Goal: Navigation & Orientation: Go to known website

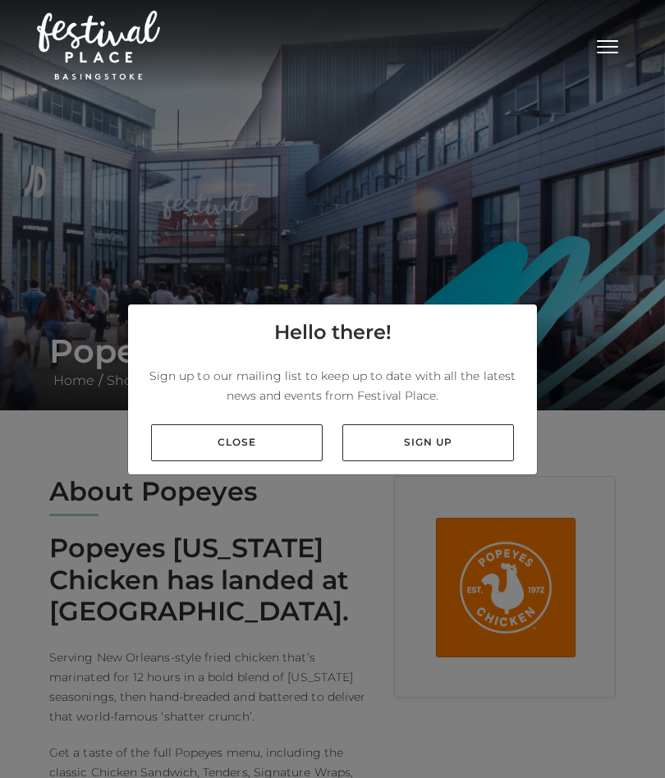
click at [227, 444] on link "Close" at bounding box center [237, 442] width 172 height 37
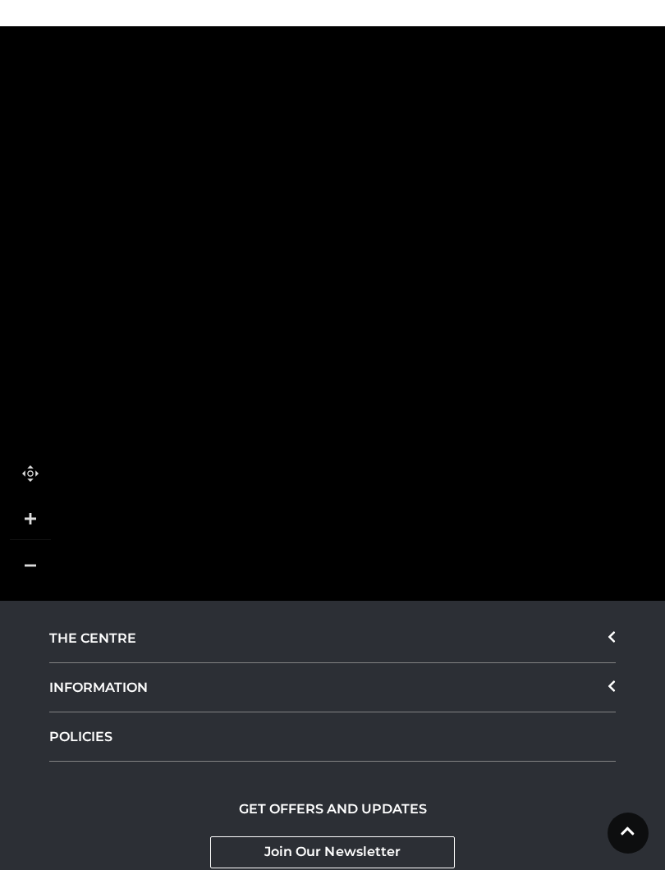
scroll to position [1257, 0]
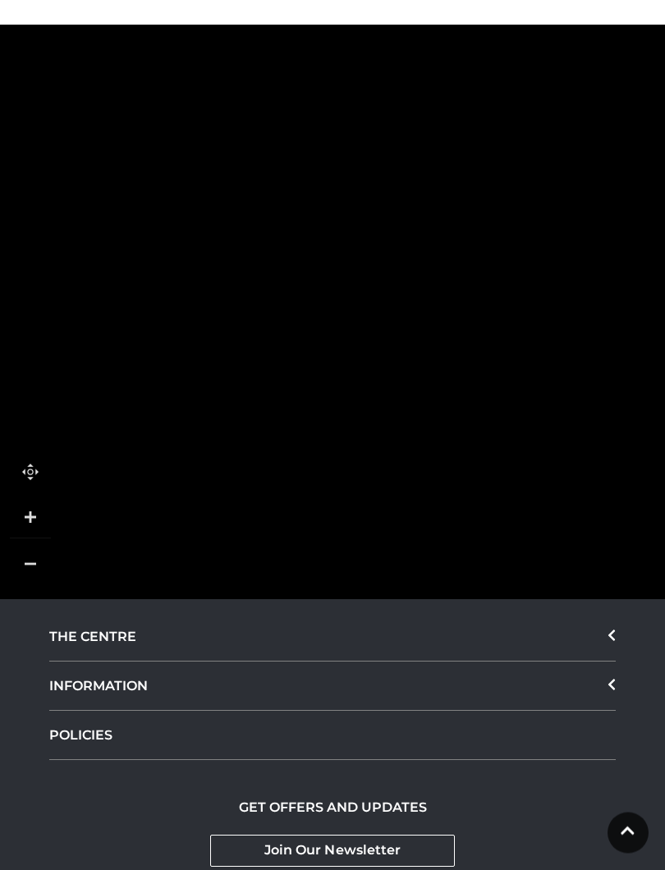
click at [93, 635] on div "THE CENTRE" at bounding box center [332, 637] width 566 height 49
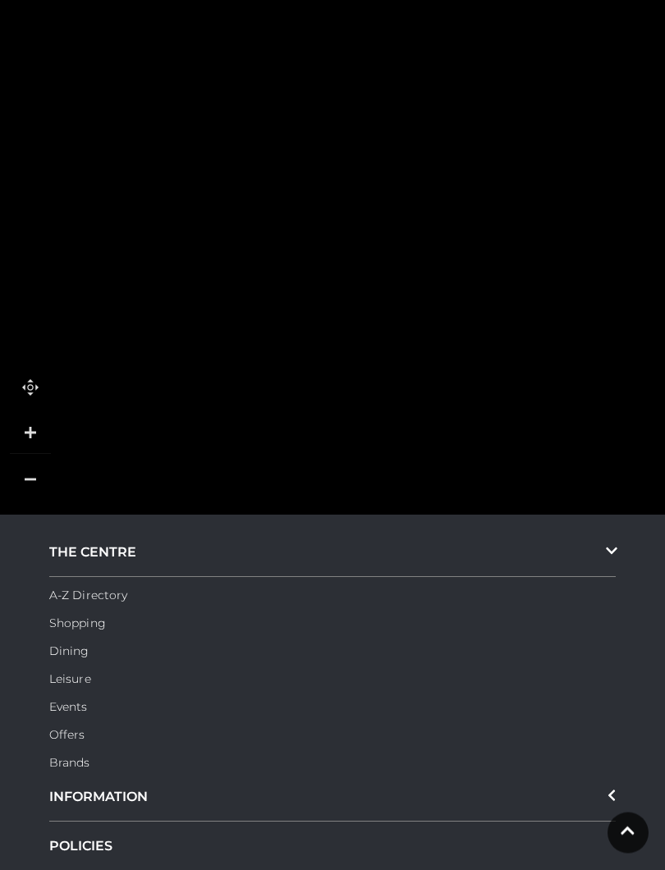
scroll to position [1341, 0]
click at [65, 650] on link "Dining" at bounding box center [69, 651] width 40 height 15
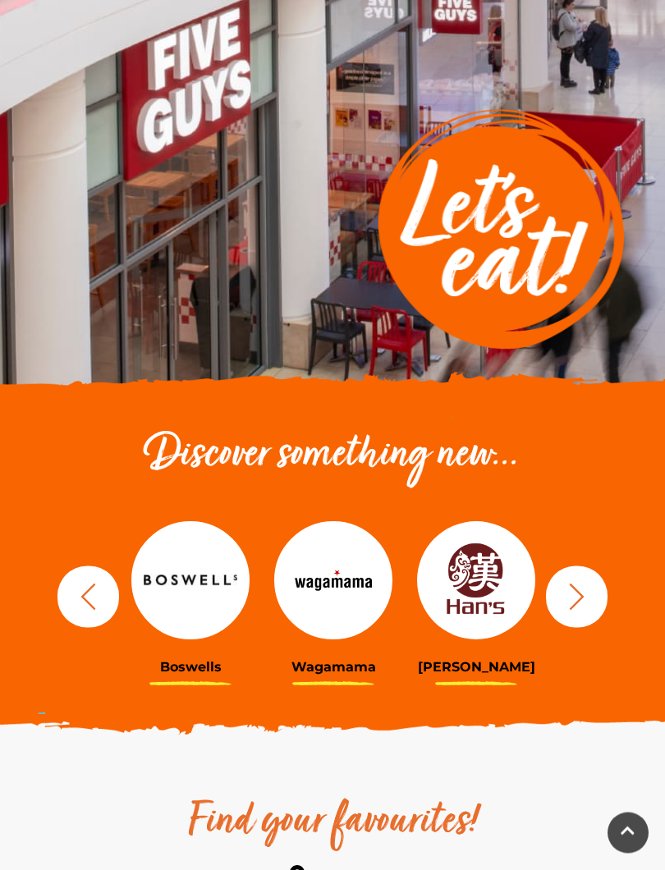
scroll to position [180, 0]
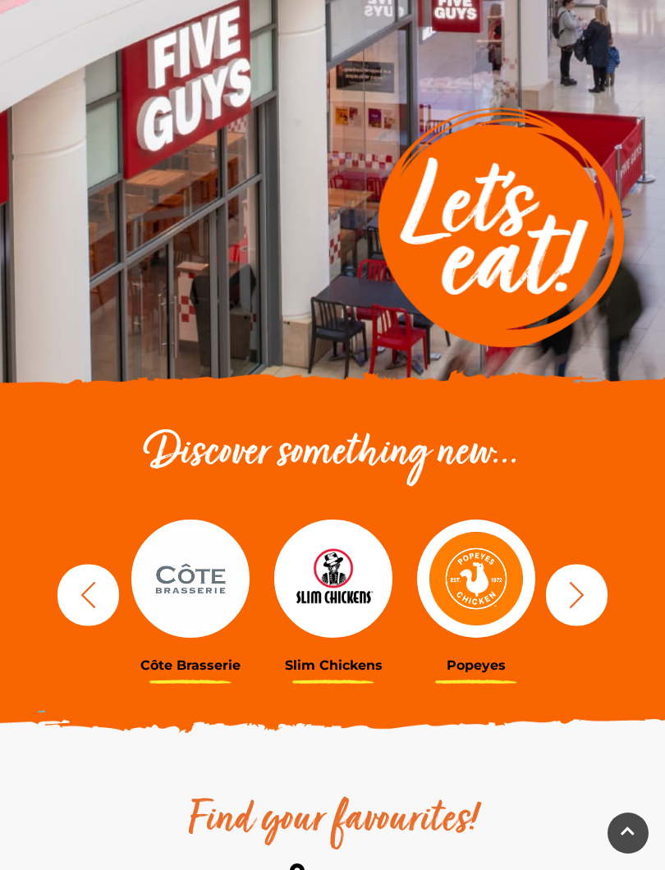
click at [467, 584] on img at bounding box center [476, 579] width 118 height 118
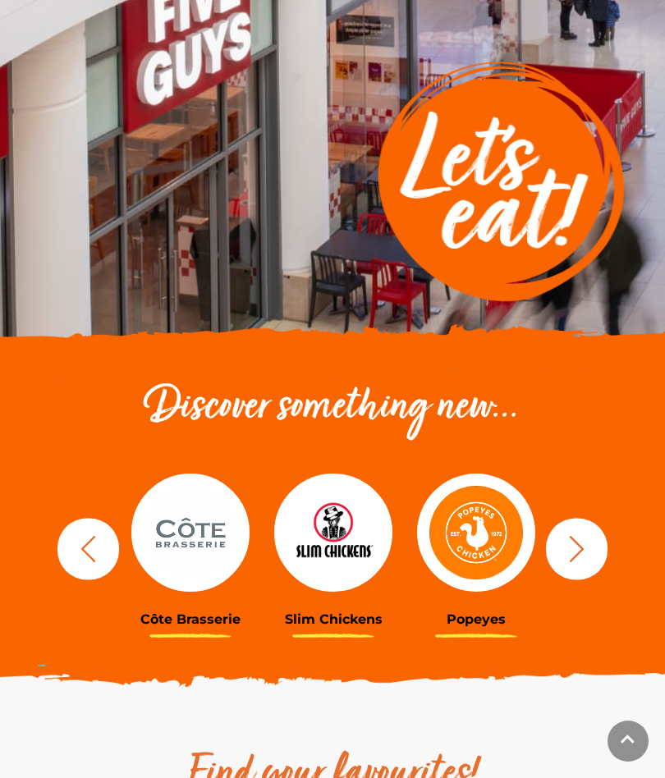
scroll to position [76, 0]
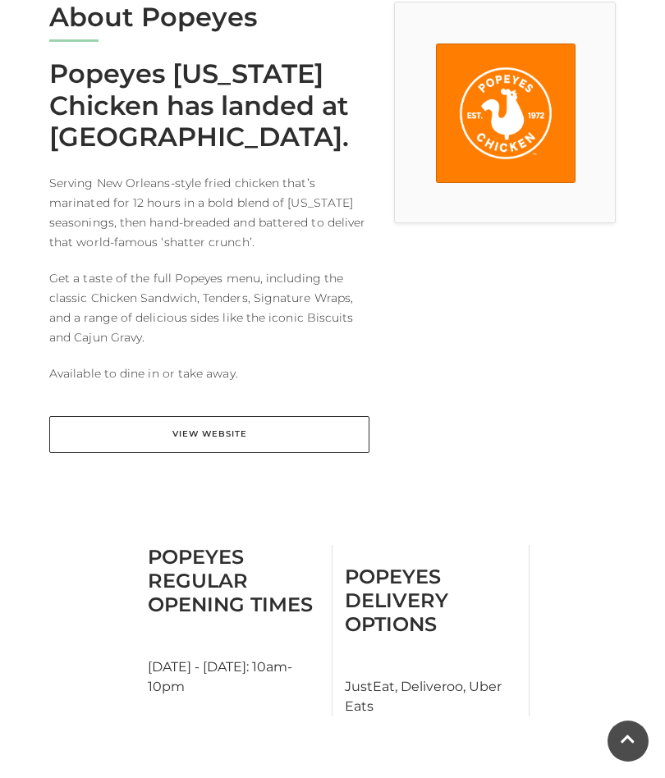
scroll to position [474, 0]
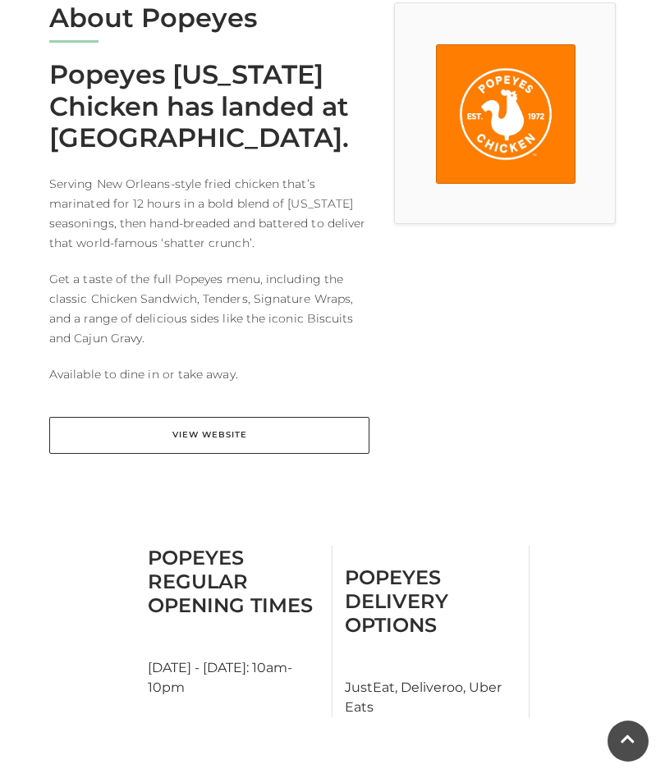
click at [170, 434] on link "View Website" at bounding box center [209, 435] width 320 height 37
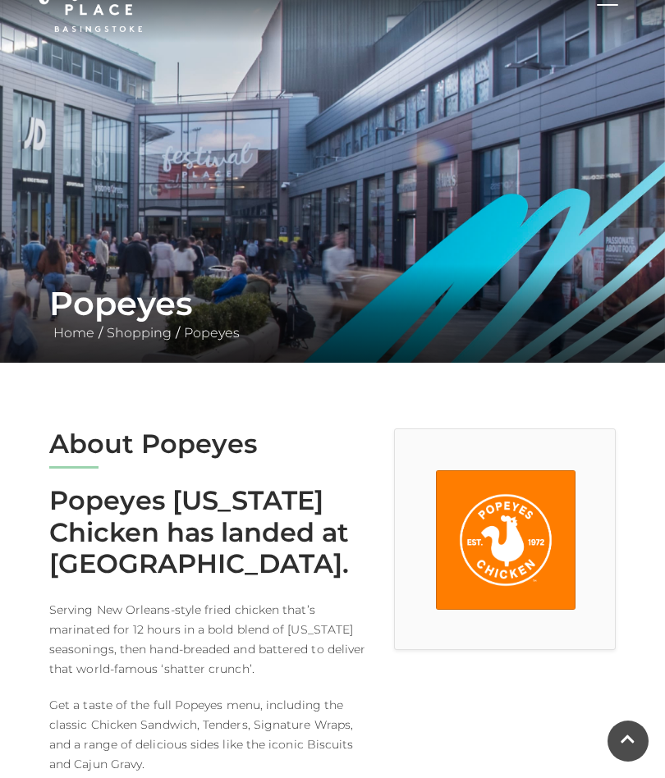
scroll to position [31, 0]
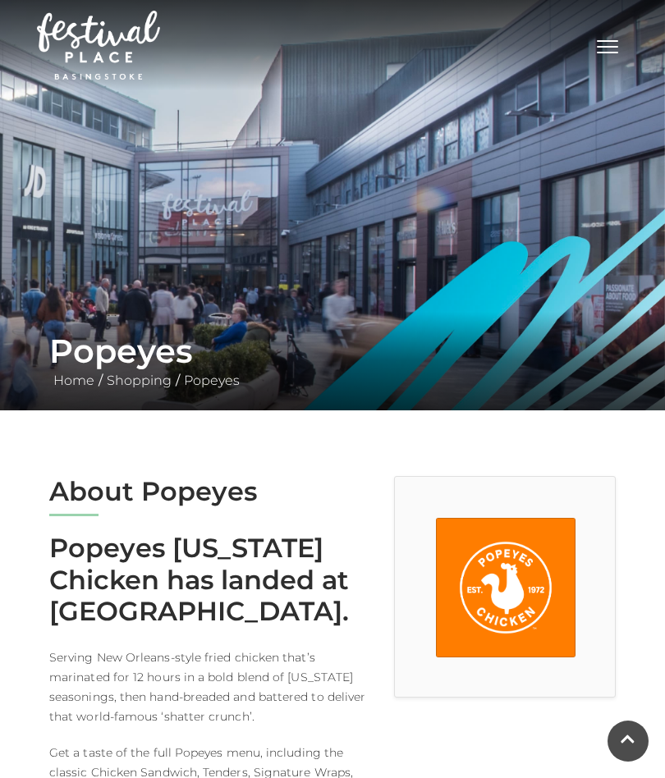
scroll to position [1387, 0]
